Goal: Information Seeking & Learning: Learn about a topic

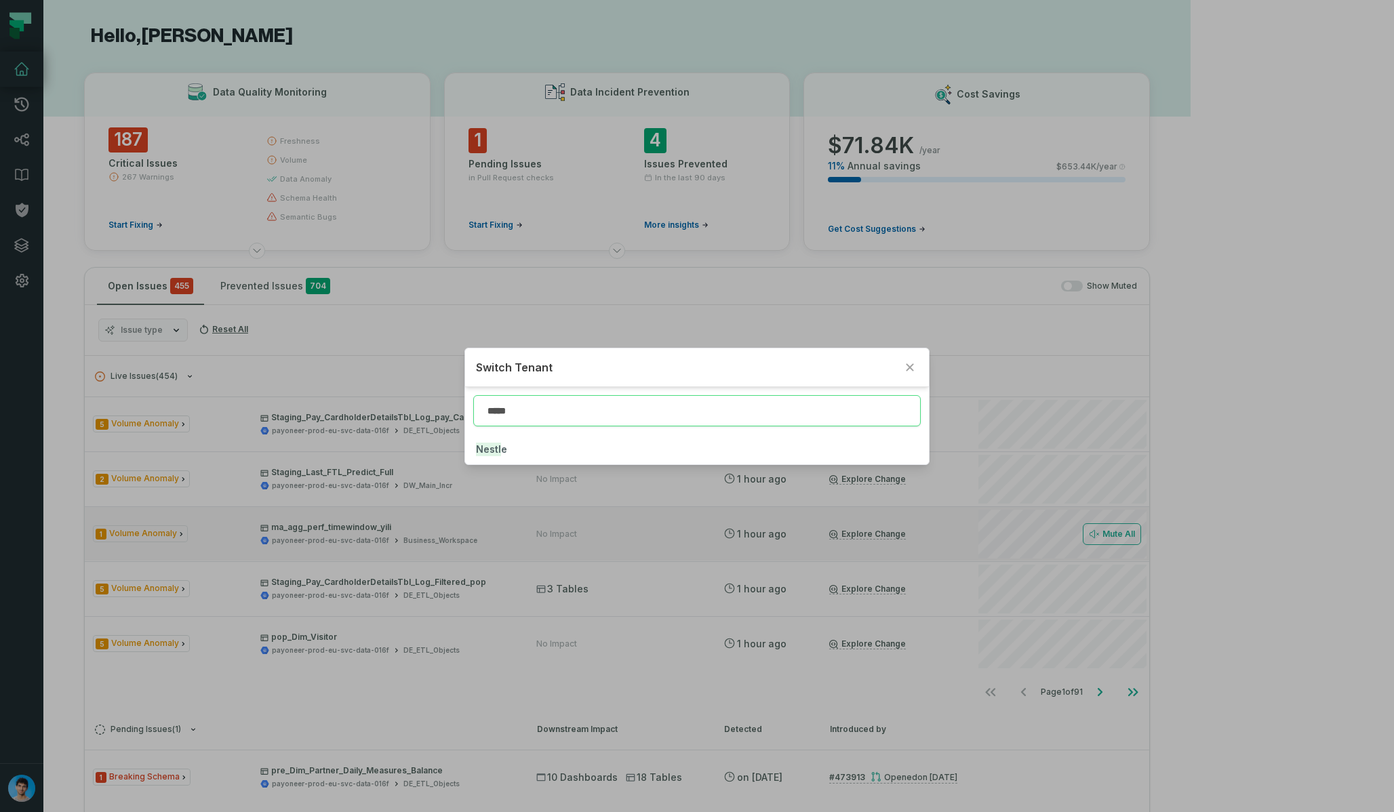
type input "*****"
click button "Nestl e" at bounding box center [696, 450] width 463 height 30
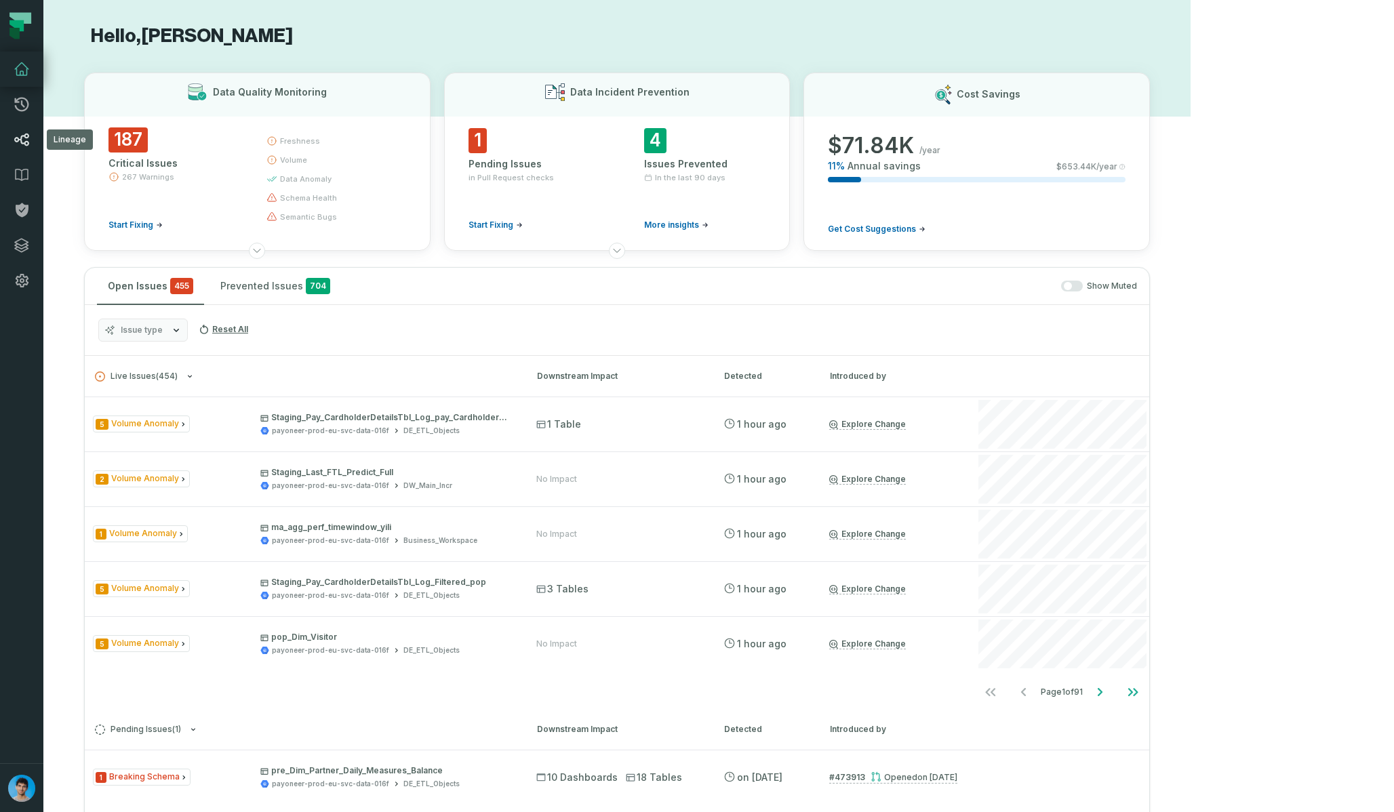
click at [19, 140] on icon at bounding box center [21, 140] width 15 height 13
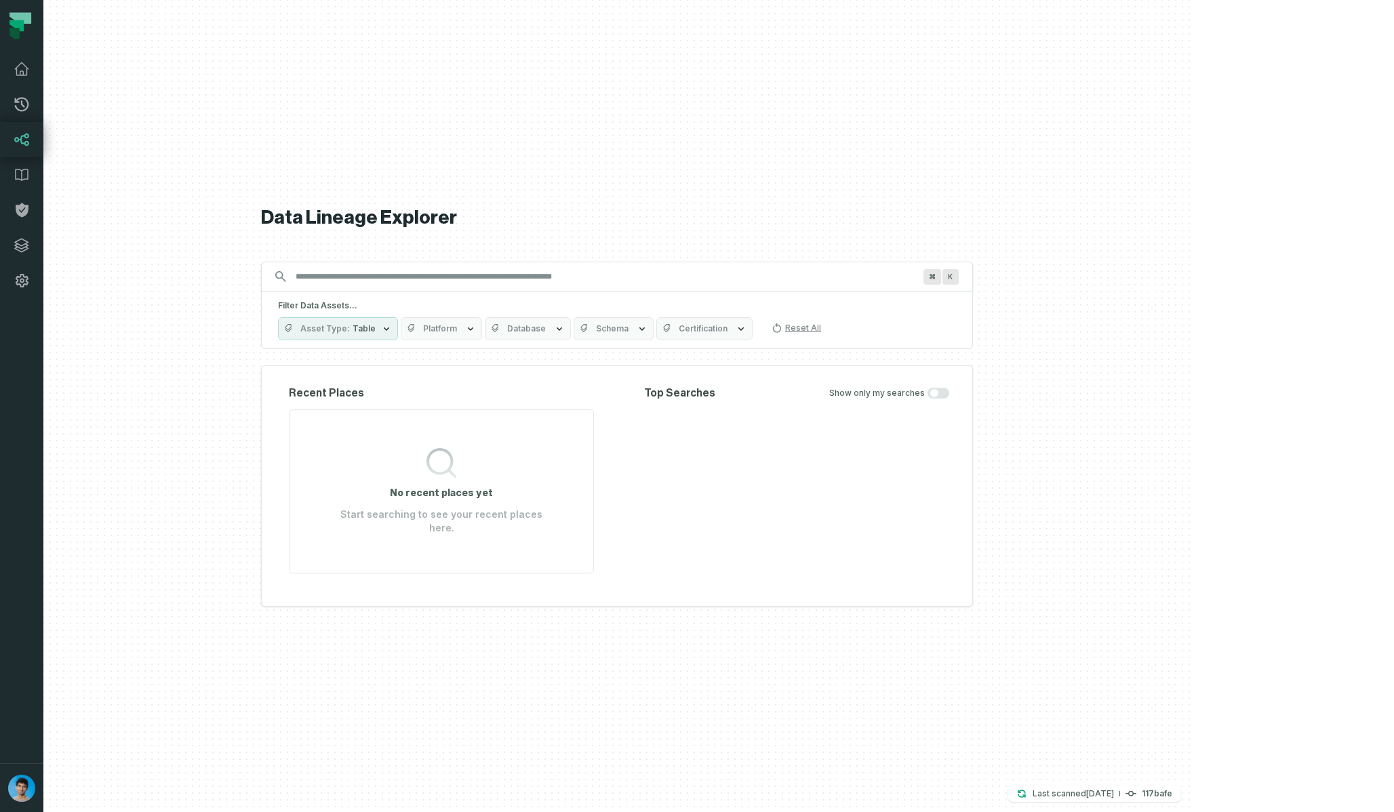
click at [398, 340] on button "Asset Type Table" at bounding box center [338, 328] width 120 height 23
click at [457, 334] on span "Platform" at bounding box center [440, 328] width 34 height 11
click at [529, 322] on div "Filter Data Assets... Asset Type Table Platform Database Schema Certification R…" at bounding box center [617, 320] width 712 height 57
click at [1114, 799] on p "Last scanned [DATE] 11:55:03 PM" at bounding box center [1072, 794] width 81 height 14
click at [878, 658] on div "Data Lineage Explorer Search for assets across the organization ⌘ K Filter Data…" at bounding box center [617, 406] width 712 height 812
